Goal: Navigation & Orientation: Find specific page/section

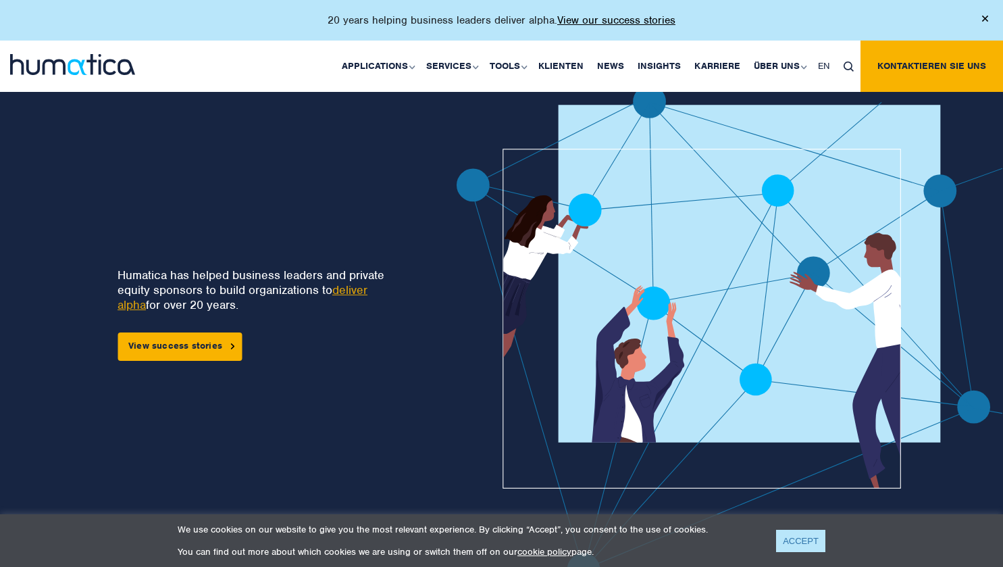
click at [803, 544] on link "ACCEPT" at bounding box center [800, 540] width 49 height 22
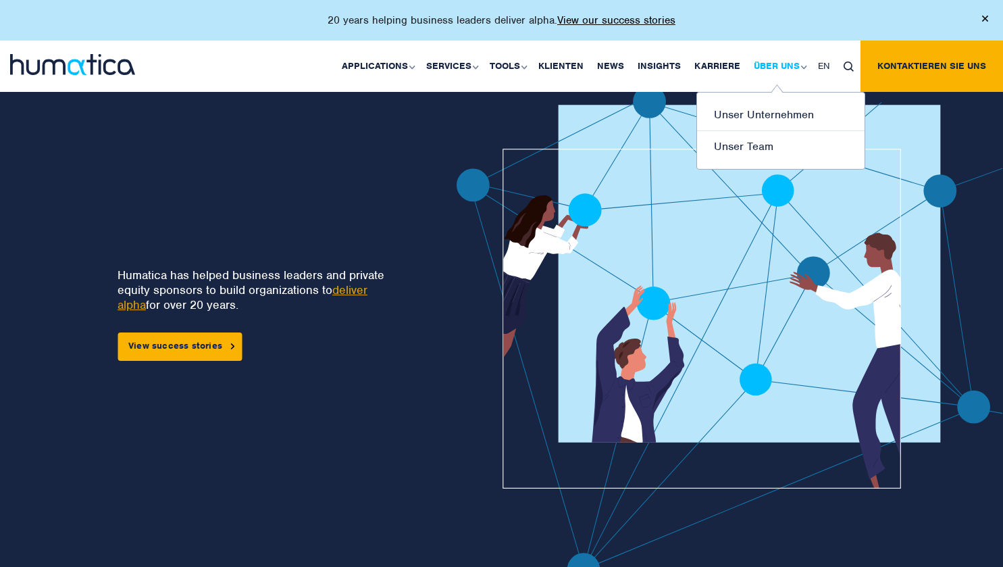
click at [768, 59] on link "Über uns" at bounding box center [779, 66] width 64 height 51
click at [741, 148] on link "Unser Team" at bounding box center [780, 146] width 167 height 31
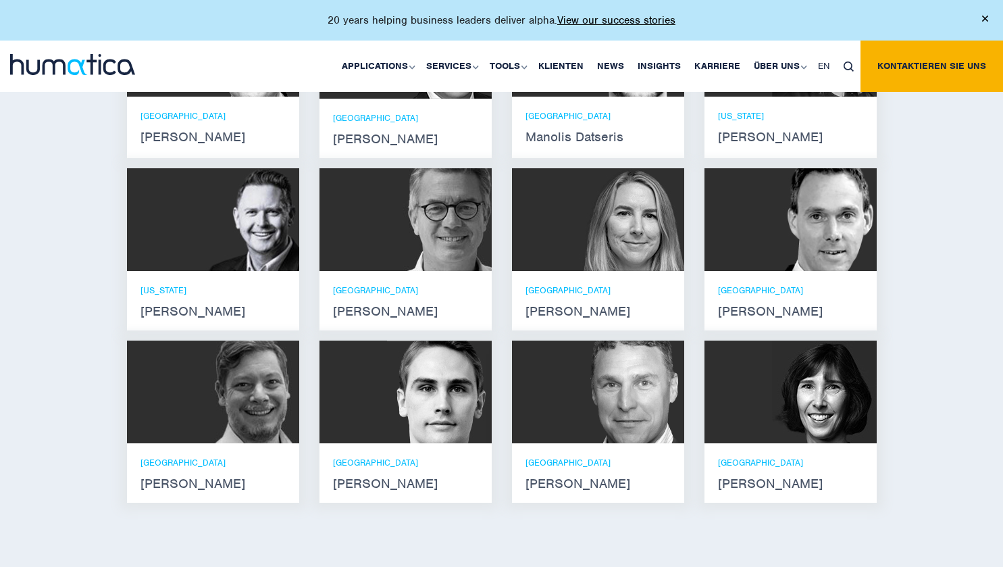
scroll to position [1013, 0]
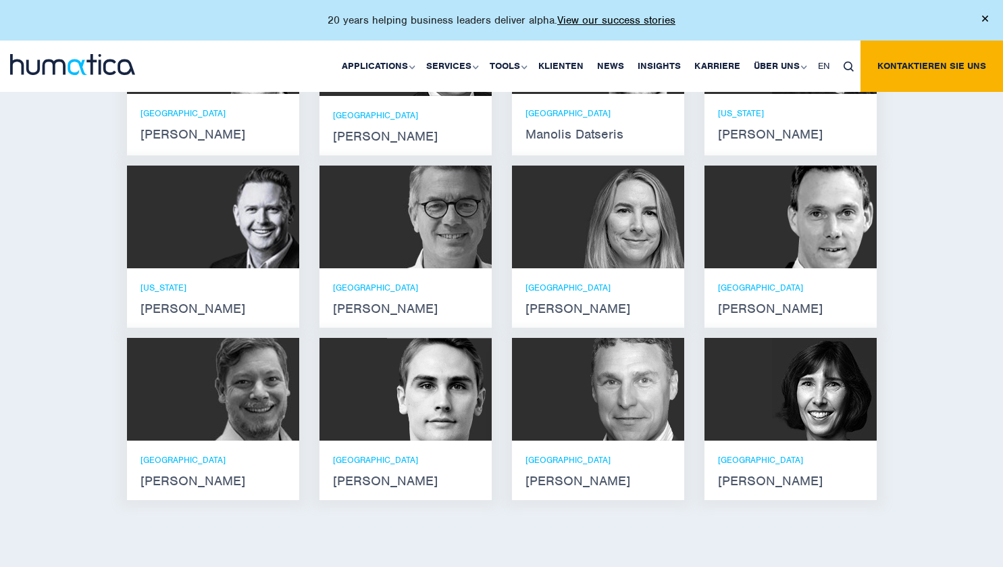
click at [801, 264] on img at bounding box center [824, 216] width 105 height 103
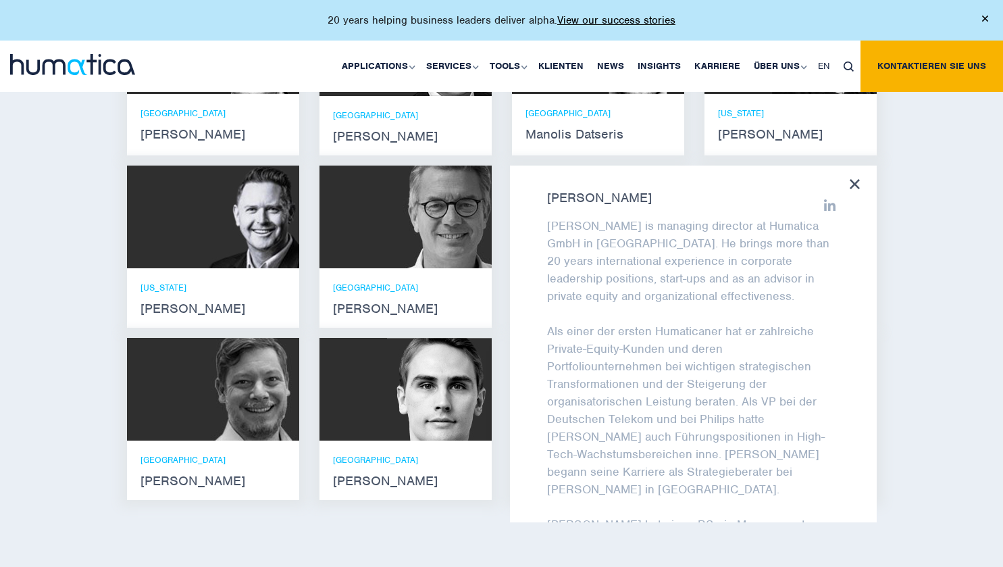
click at [824, 211] on icon at bounding box center [830, 205] width 12 height 12
